Goal: Communication & Community: Share content

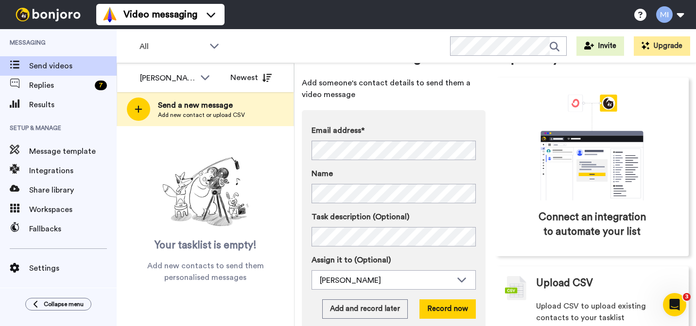
scroll to position [62, 0]
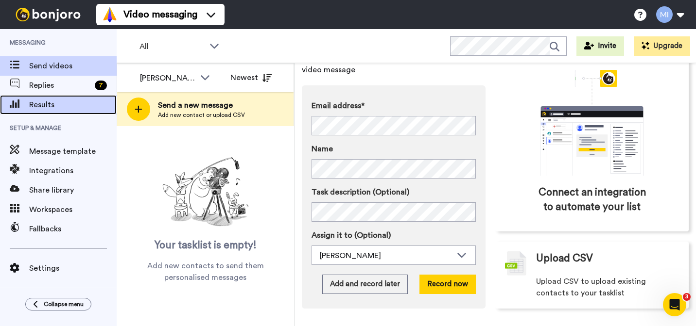
click at [81, 103] on span "Results" at bounding box center [72, 105] width 87 height 12
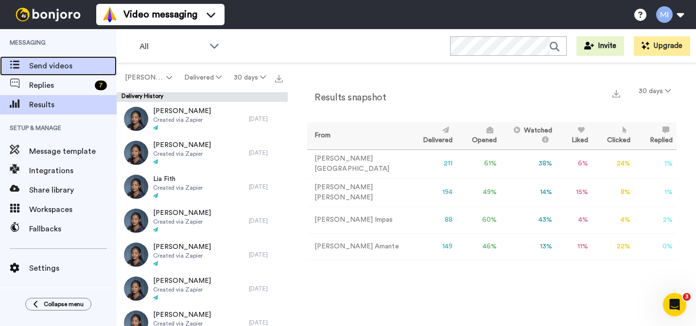
click at [74, 68] on span "Send videos" at bounding box center [72, 66] width 87 height 12
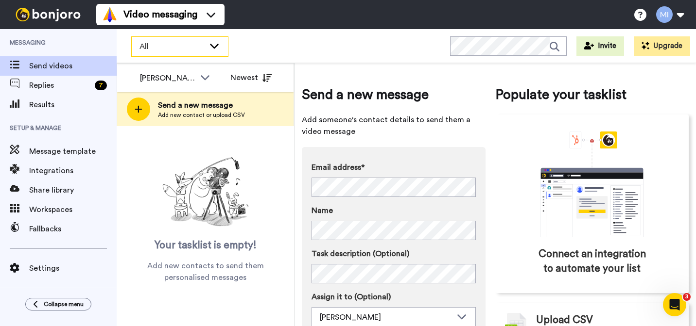
click at [142, 51] on span "All" at bounding box center [171, 47] width 65 height 12
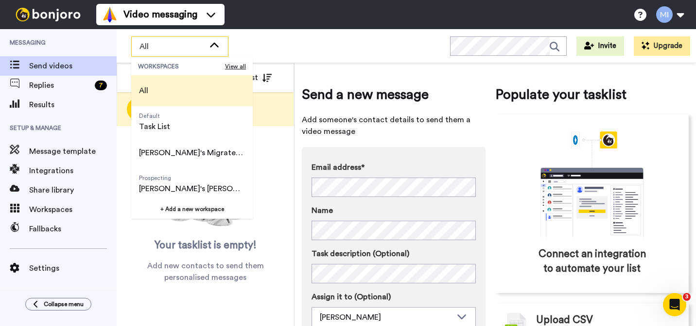
click at [163, 95] on li "All" at bounding box center [191, 90] width 121 height 31
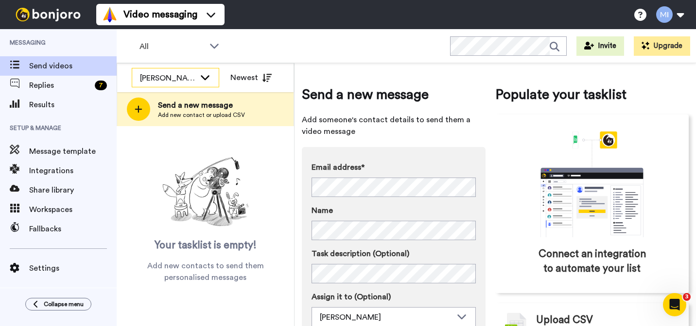
click at [198, 78] on div "[PERSON_NAME]" at bounding box center [175, 77] width 86 height 19
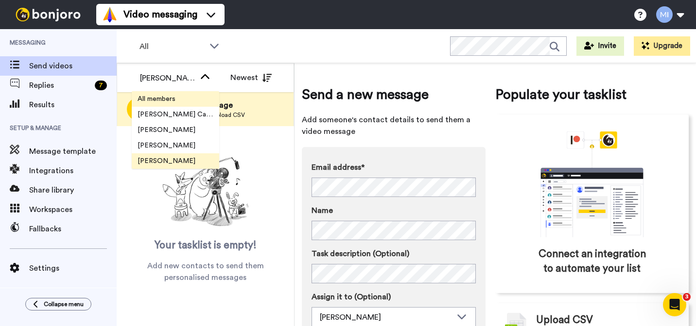
click at [181, 101] on span "All members" at bounding box center [157, 99] width 50 height 10
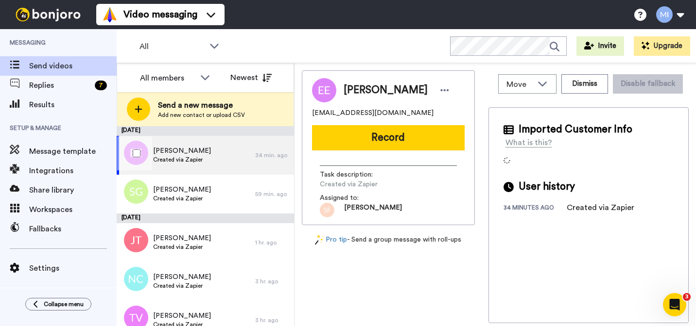
click at [206, 159] on div "Ebony Egan Created via Zapier" at bounding box center [186, 155] width 138 height 39
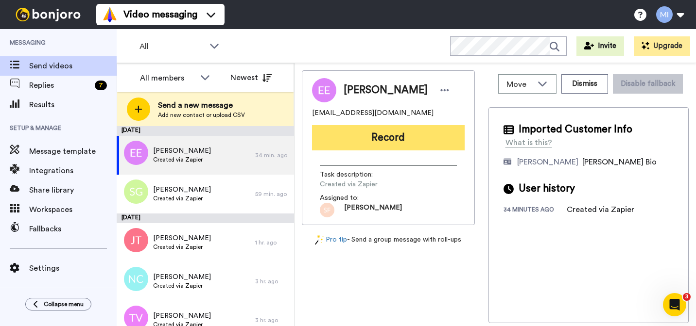
click at [361, 144] on button "Record" at bounding box center [388, 137] width 153 height 25
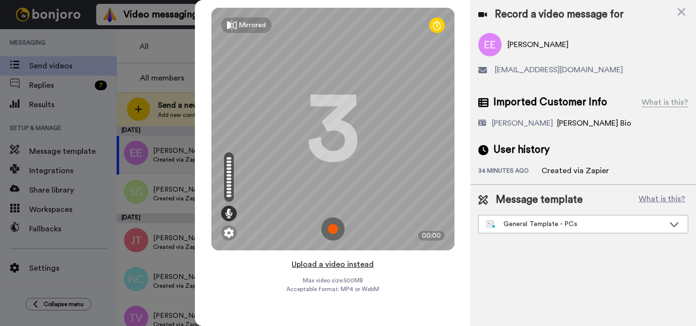
click at [341, 265] on button "Upload a video instead" at bounding box center [333, 264] width 88 height 13
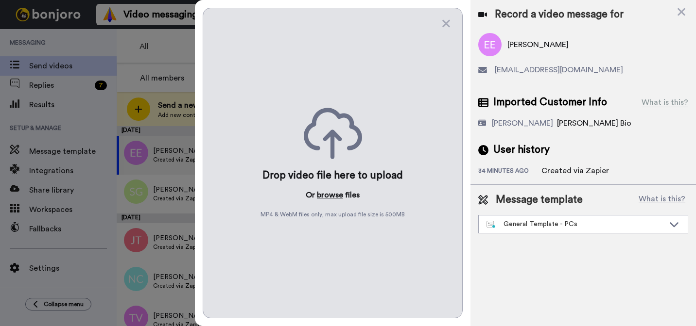
click at [336, 190] on button "browse" at bounding box center [330, 195] width 26 height 12
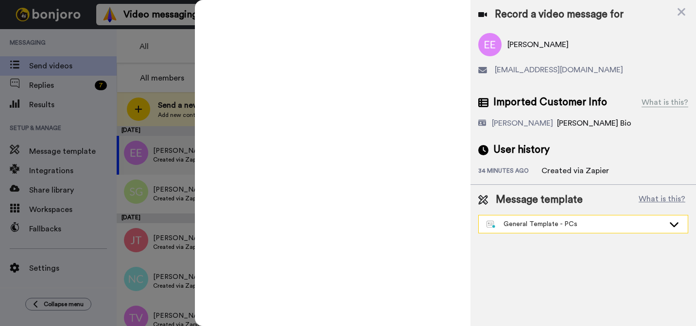
click at [530, 227] on div "General Template - PCs" at bounding box center [575, 225] width 178 height 10
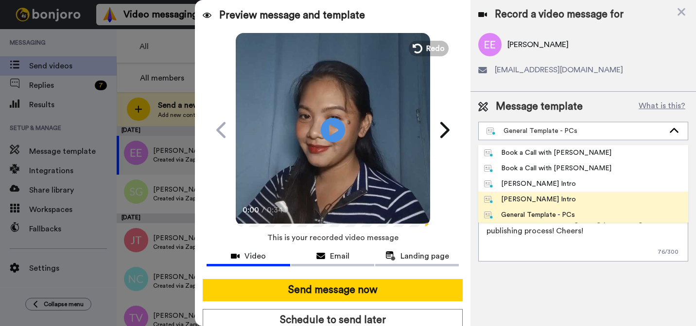
click at [523, 199] on div "Marjorie Bonjoro Intro" at bounding box center [530, 200] width 92 height 10
type textarea "Hi {first_name|there}, I’m Marjorie from Tellwell Publishing. Here's a quick vi…"
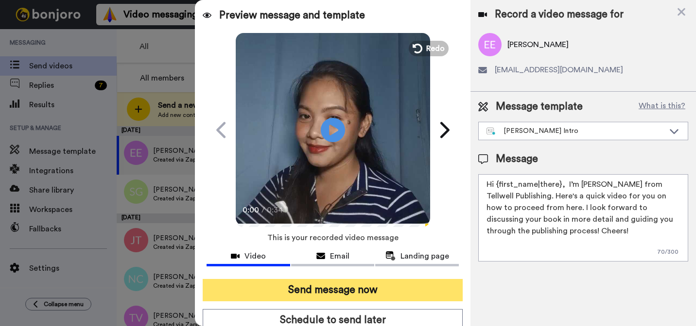
click at [418, 286] on button "Send message now" at bounding box center [333, 290] width 260 height 22
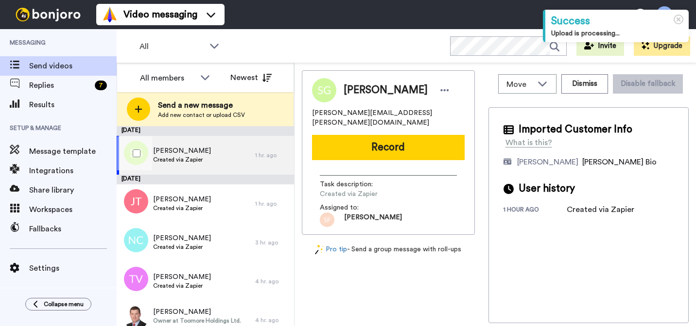
click at [219, 153] on div "[PERSON_NAME] Created via Zapier" at bounding box center [186, 155] width 138 height 39
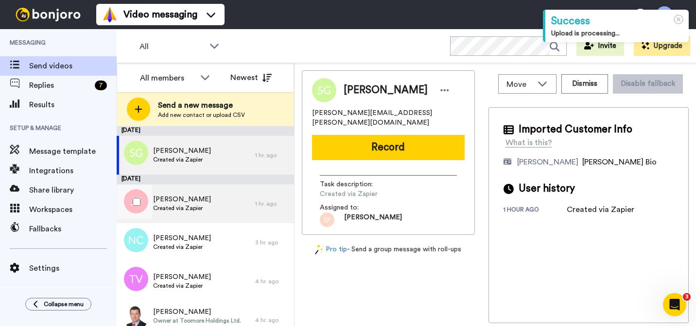
click at [211, 211] on div "Jodi Threapleton Created via Zapier" at bounding box center [186, 204] width 138 height 39
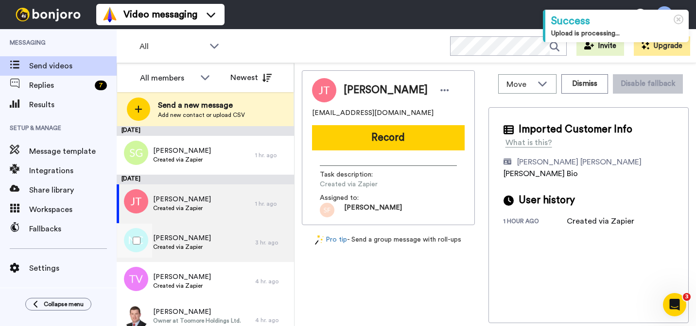
click at [202, 244] on span "Created via Zapier" at bounding box center [182, 247] width 58 height 8
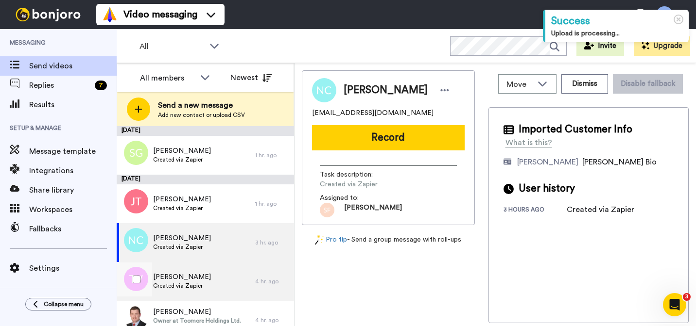
click at [200, 283] on span "Created via Zapier" at bounding box center [182, 286] width 58 height 8
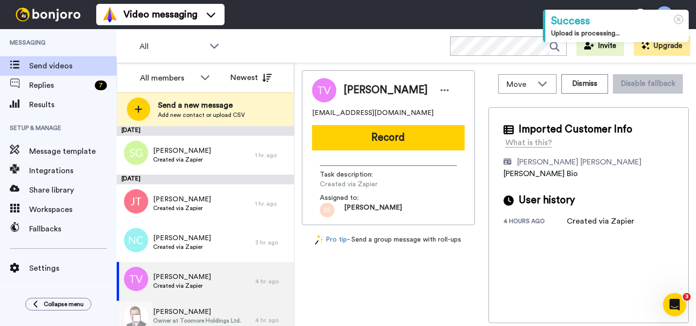
click at [194, 310] on span "Seamus Hennigan" at bounding box center [197, 312] width 88 height 10
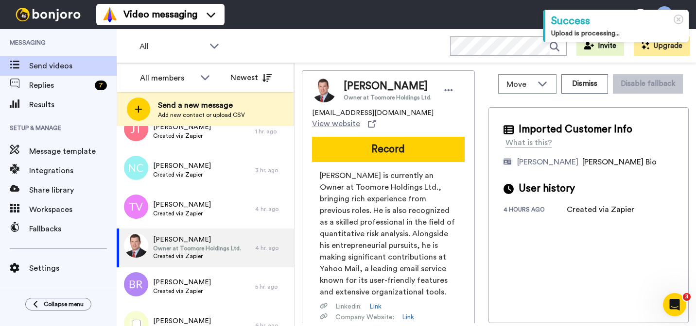
scroll to position [89, 0]
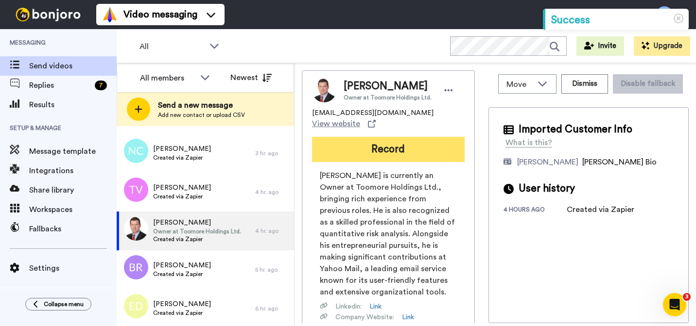
click at [378, 152] on button "Record" at bounding box center [388, 149] width 153 height 25
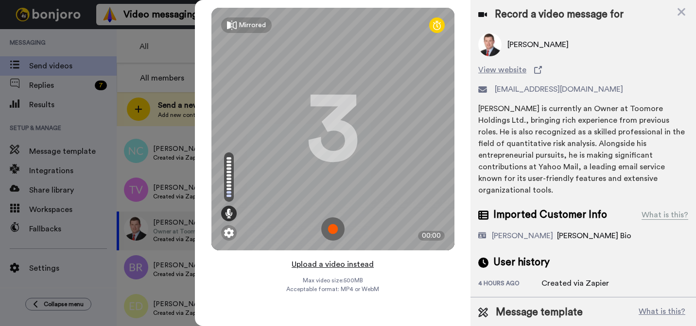
click at [346, 269] on button "Upload a video instead" at bounding box center [333, 264] width 88 height 13
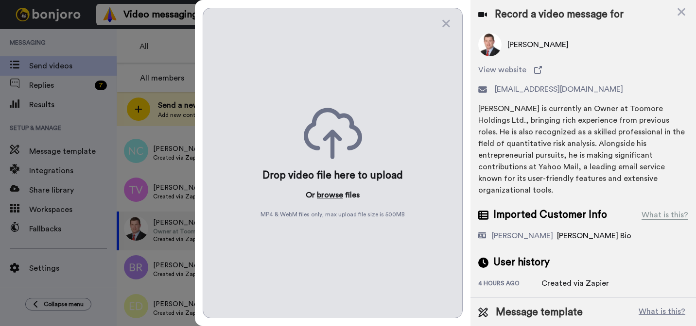
click at [334, 196] on button "browse" at bounding box center [330, 195] width 26 height 12
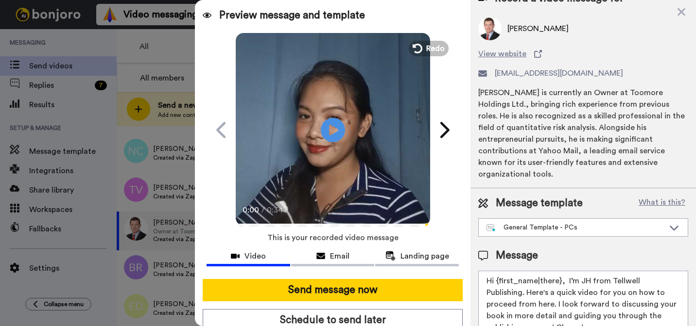
scroll to position [0, 0]
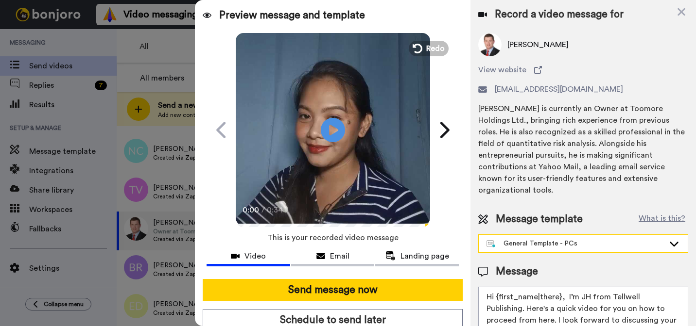
click at [571, 239] on div "General Template - PCs" at bounding box center [575, 244] width 178 height 10
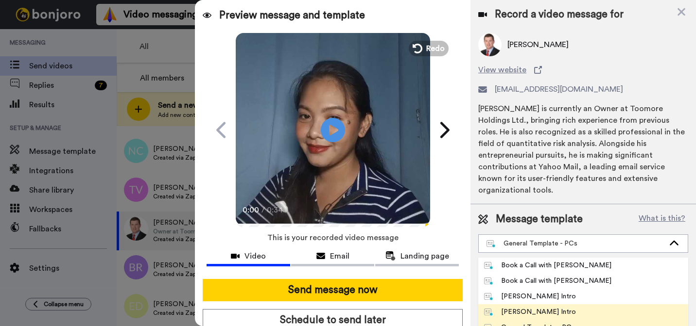
click at [525, 307] on div "Marjorie Bonjoro Intro" at bounding box center [530, 312] width 92 height 10
type textarea "Hi {first_name|there}, I’m Marjorie from Tellwell Publishing. Here's a quick vi…"
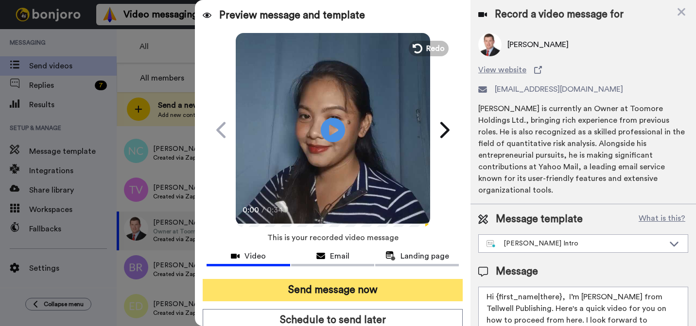
click at [376, 291] on button "Send message now" at bounding box center [333, 290] width 260 height 22
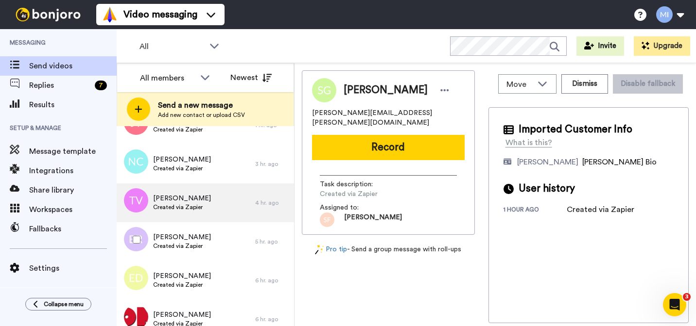
scroll to position [111, 0]
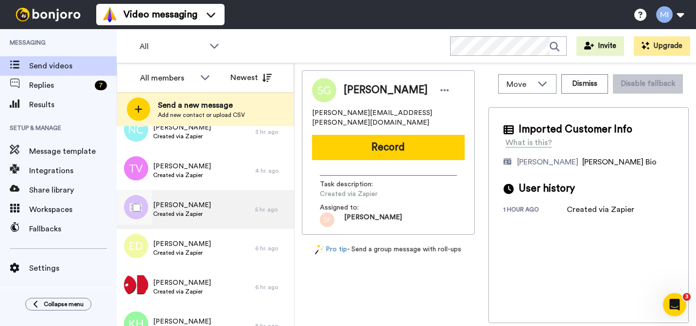
click at [169, 201] on span "[PERSON_NAME]" at bounding box center [182, 206] width 58 height 10
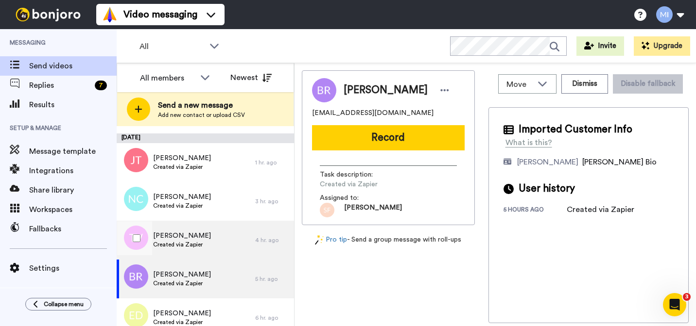
scroll to position [46, 0]
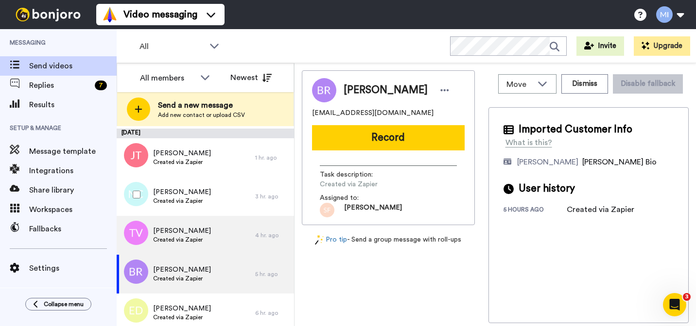
click at [177, 180] on div "Natalie Crittendon Created via Zapier" at bounding box center [186, 196] width 138 height 39
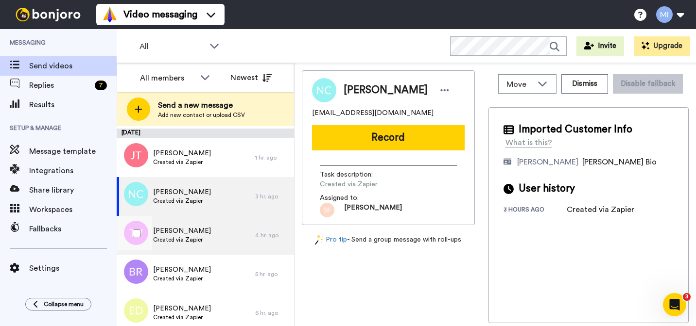
click at [181, 237] on span "Created via Zapier" at bounding box center [182, 240] width 58 height 8
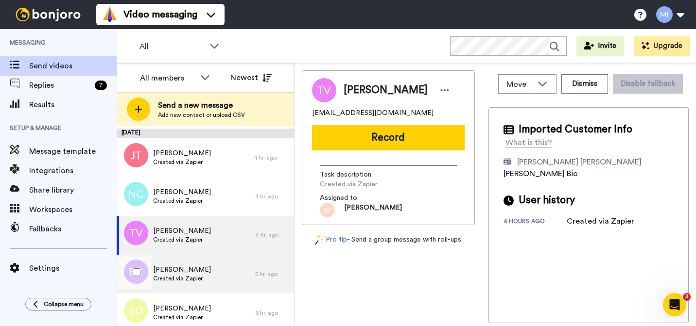
click at [183, 271] on span "Brianna Roquemore" at bounding box center [182, 270] width 58 height 10
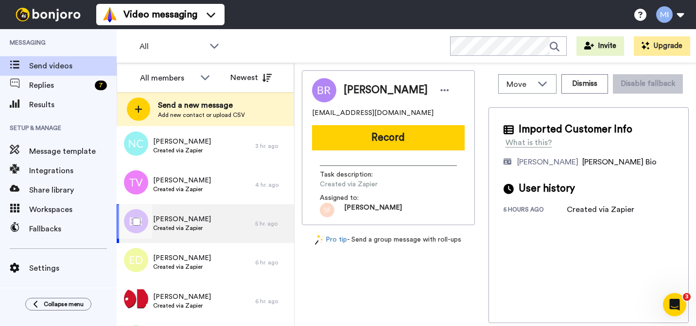
scroll to position [101, 0]
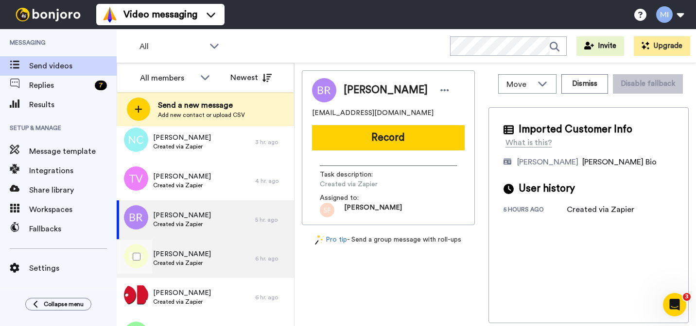
click at [190, 252] on span "Evangeline Davis" at bounding box center [182, 255] width 58 height 10
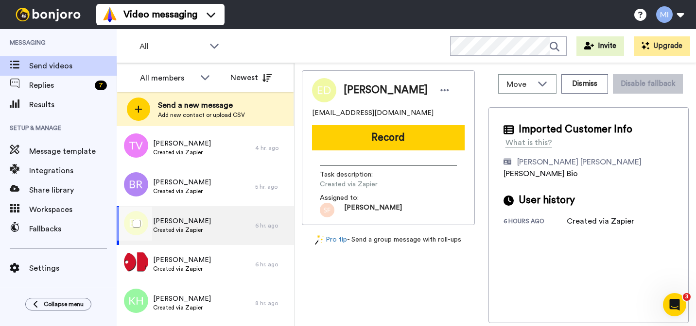
scroll to position [135, 0]
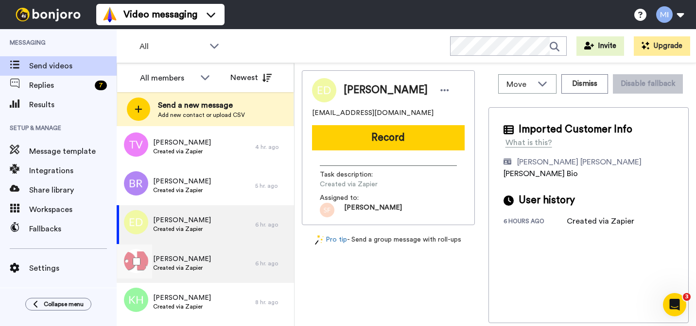
click at [194, 258] on span "David Monck" at bounding box center [182, 260] width 58 height 10
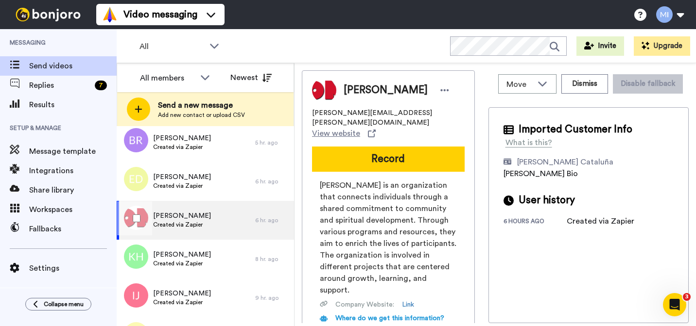
scroll to position [178, 0]
click at [207, 269] on div "Kafi Hadaway Created via Zapier" at bounding box center [186, 258] width 138 height 39
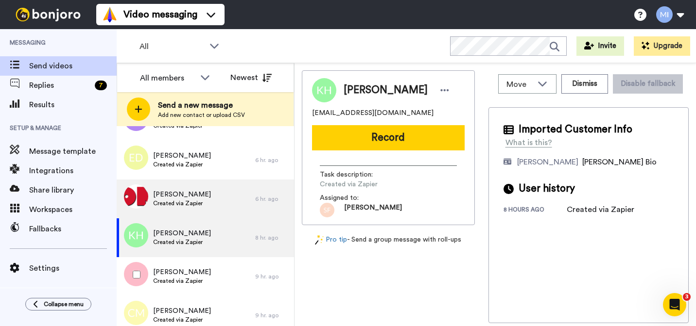
click at [207, 269] on div "Ian Jordan Created via Zapier" at bounding box center [186, 276] width 138 height 39
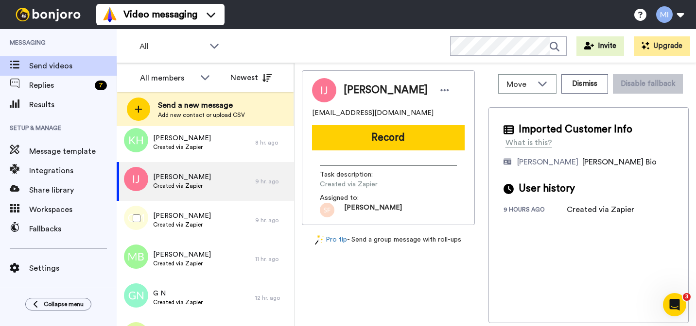
scroll to position [302, 0]
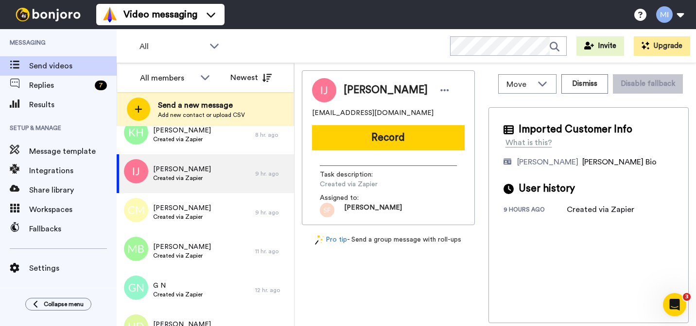
click at [362, 151] on div "Ian Jordan tropicalwonders@hotmail.com Record Task description : Created via Za…" at bounding box center [388, 147] width 173 height 155
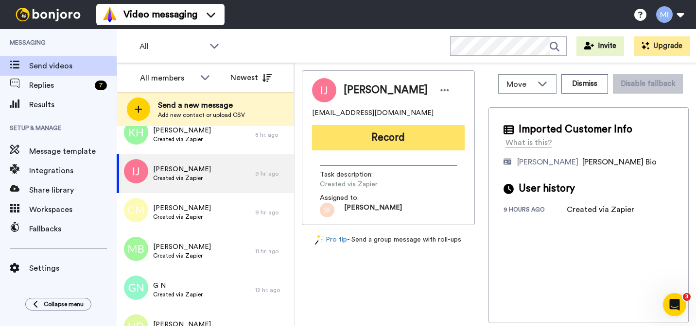
click at [363, 144] on button "Record" at bounding box center [388, 137] width 153 height 25
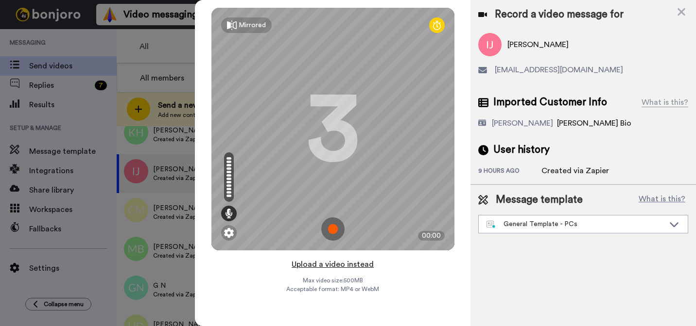
click at [323, 267] on button "Upload a video instead" at bounding box center [333, 264] width 88 height 13
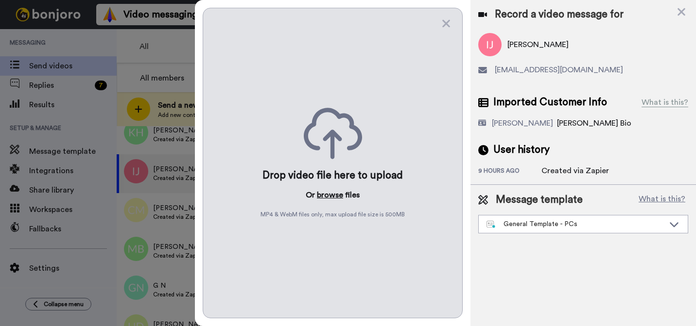
click at [335, 200] on button "browse" at bounding box center [330, 195] width 26 height 12
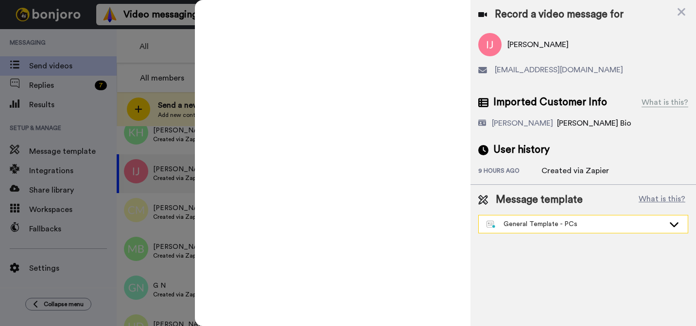
click at [530, 229] on div "General Template - PCs" at bounding box center [575, 225] width 178 height 10
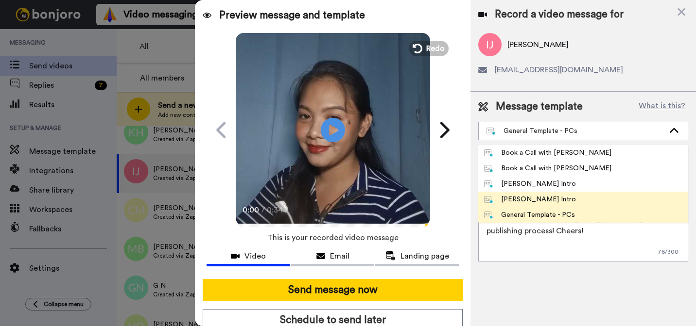
click at [523, 196] on div "Marjorie Bonjoro Intro" at bounding box center [530, 200] width 92 height 10
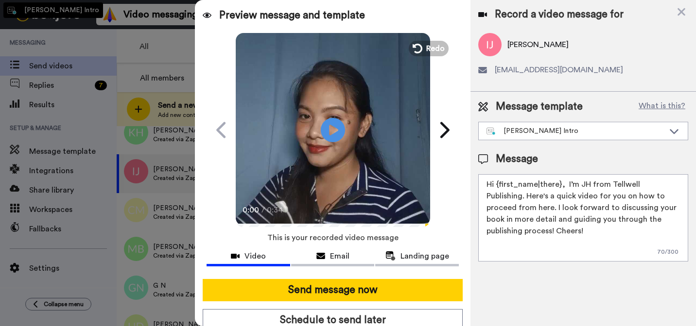
type textarea "Hi {first_name|there}, I’m Marjorie from Tellwell Publishing. Here's a quick vi…"
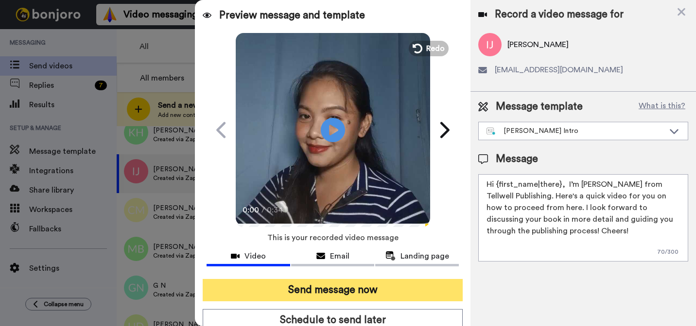
click at [447, 289] on button "Send message now" at bounding box center [333, 290] width 260 height 22
